Goal: Find specific page/section: Find specific page/section

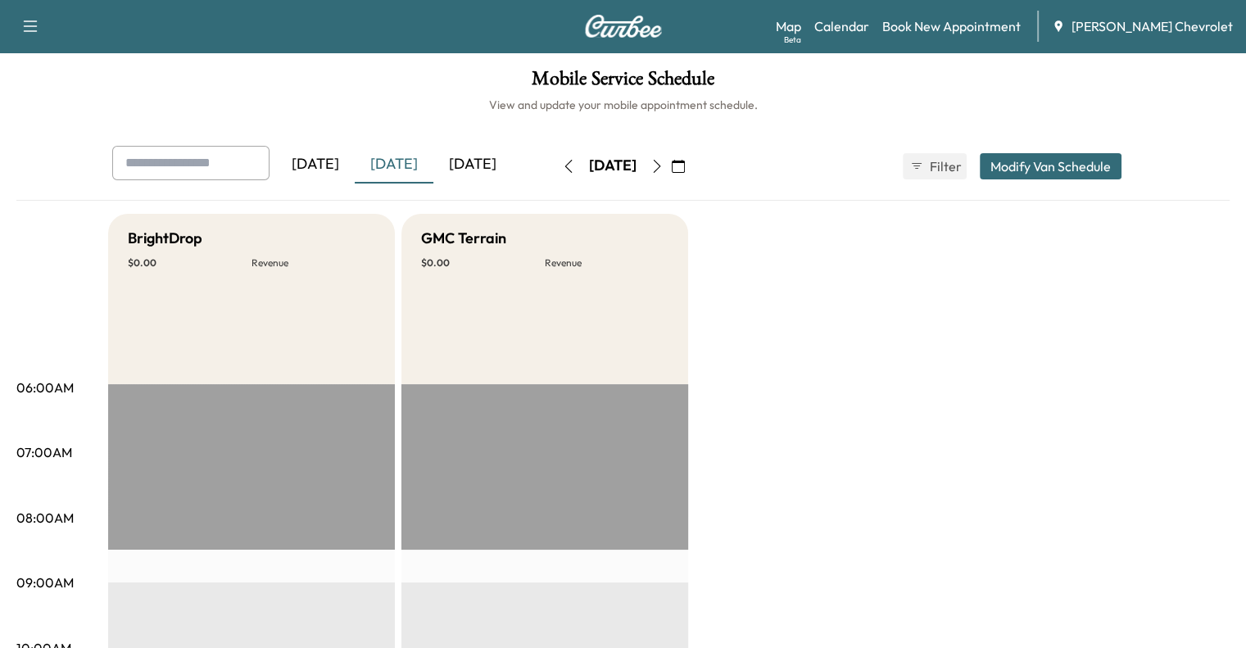
click at [433, 166] on div "[DATE]" at bounding box center [472, 165] width 79 height 38
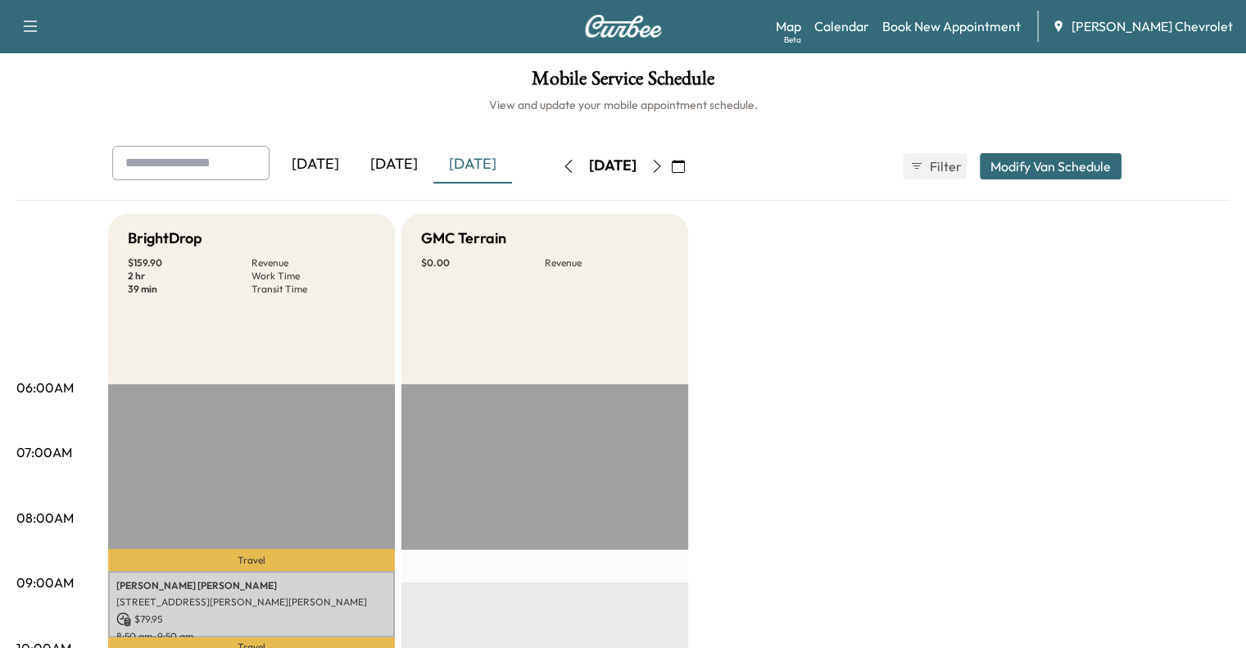
click at [355, 166] on div "[DATE]" at bounding box center [394, 165] width 79 height 38
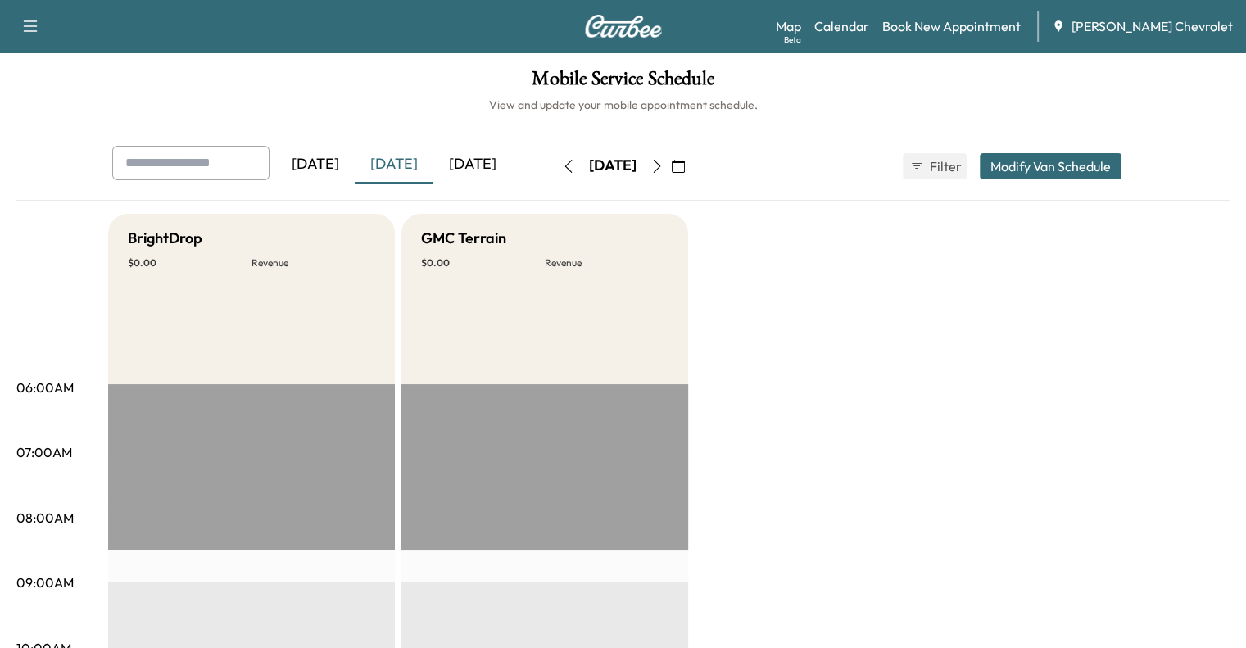
click at [433, 166] on div "[DATE]" at bounding box center [472, 165] width 79 height 38
